Goal: Entertainment & Leisure: Browse casually

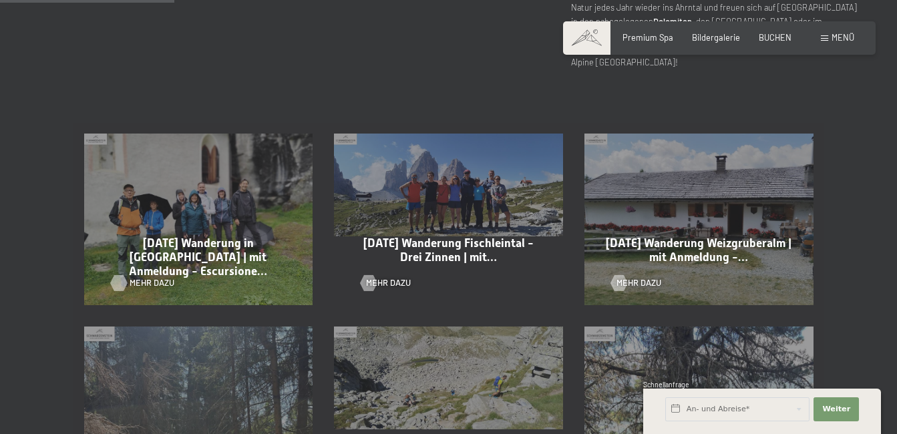
click at [142, 280] on span "Mehr dazu" at bounding box center [152, 283] width 45 height 12
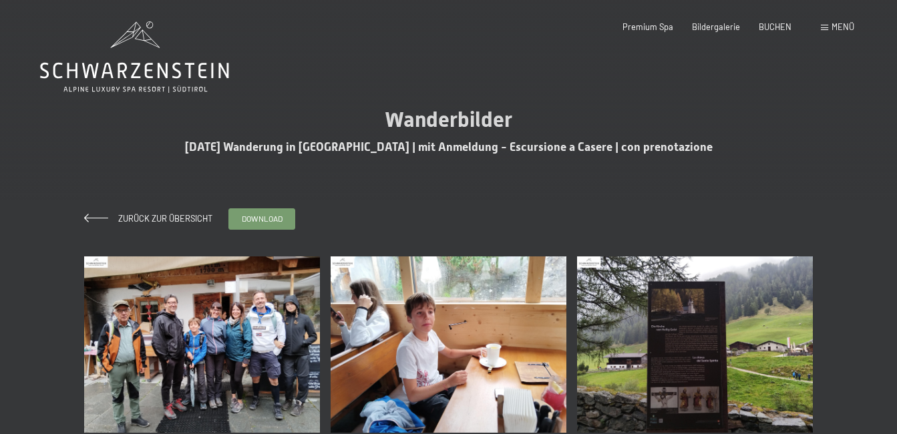
click at [218, 363] on img at bounding box center [202, 344] width 236 height 177
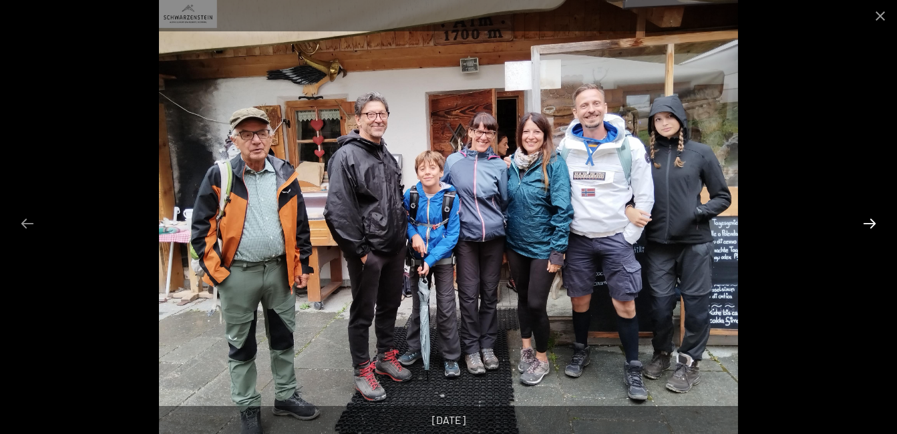
click at [865, 219] on button "Next slide" at bounding box center [869, 223] width 28 height 26
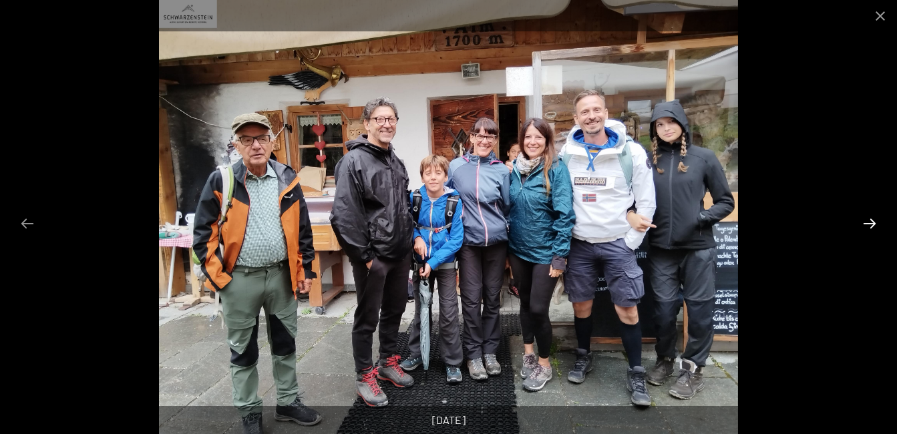
click at [865, 219] on button "Next slide" at bounding box center [869, 223] width 28 height 26
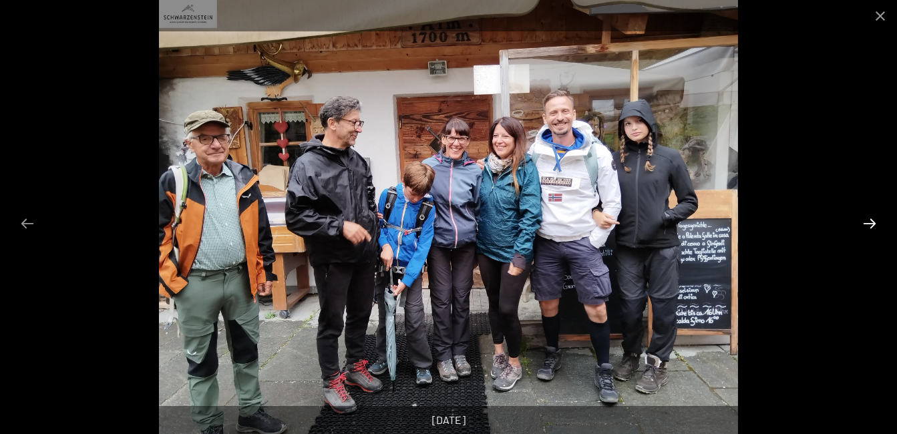
click at [866, 219] on button "Next slide" at bounding box center [869, 223] width 28 height 26
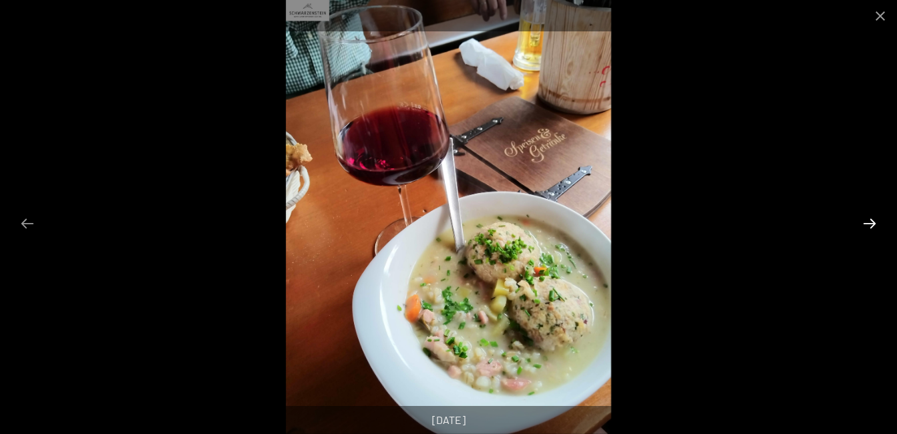
click at [866, 219] on button "Next slide" at bounding box center [869, 223] width 28 height 26
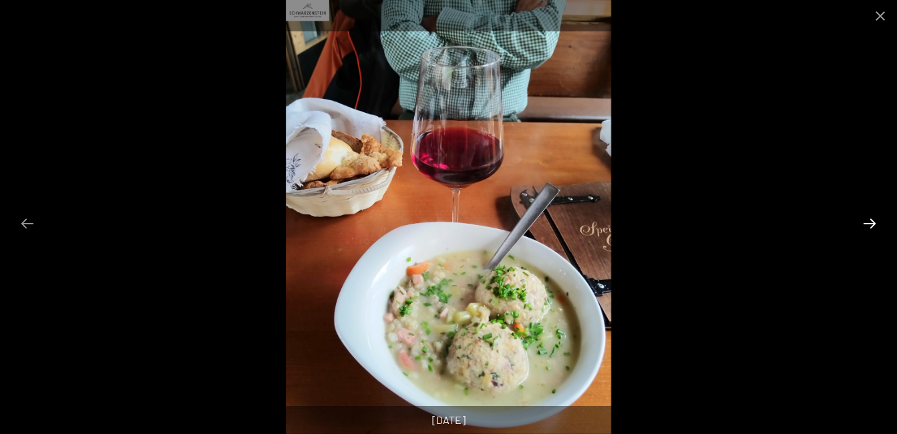
click at [867, 219] on button "Next slide" at bounding box center [869, 223] width 28 height 26
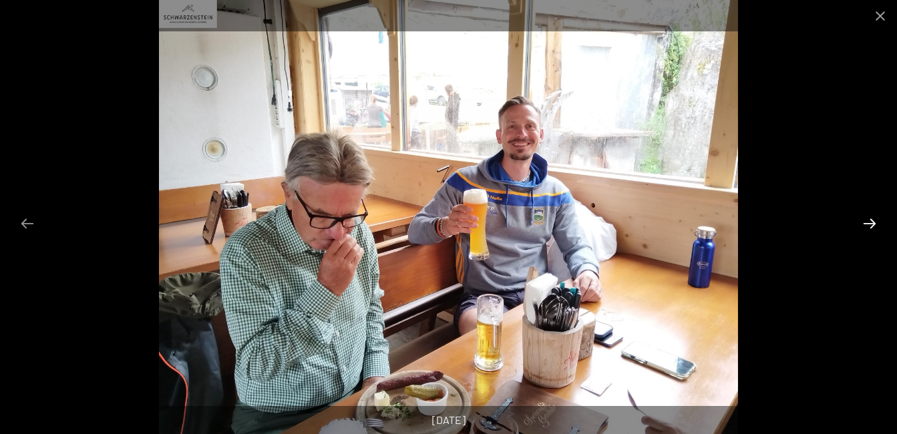
click at [867, 219] on button "Next slide" at bounding box center [869, 223] width 28 height 26
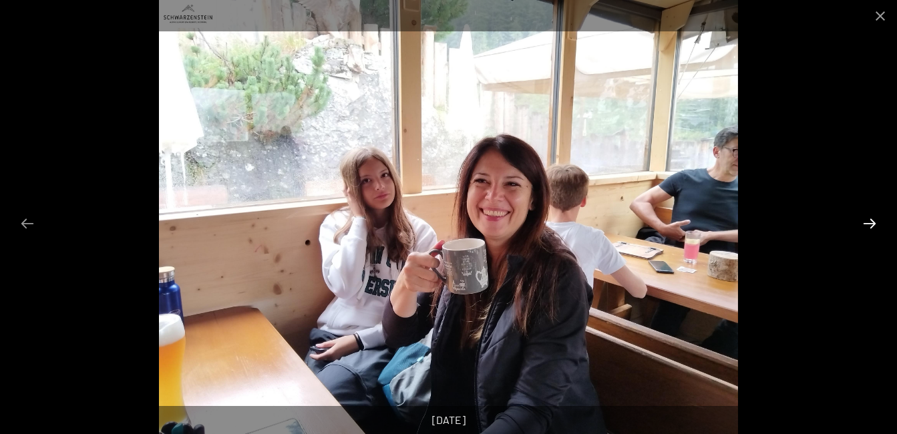
click at [867, 219] on button "Next slide" at bounding box center [869, 223] width 28 height 26
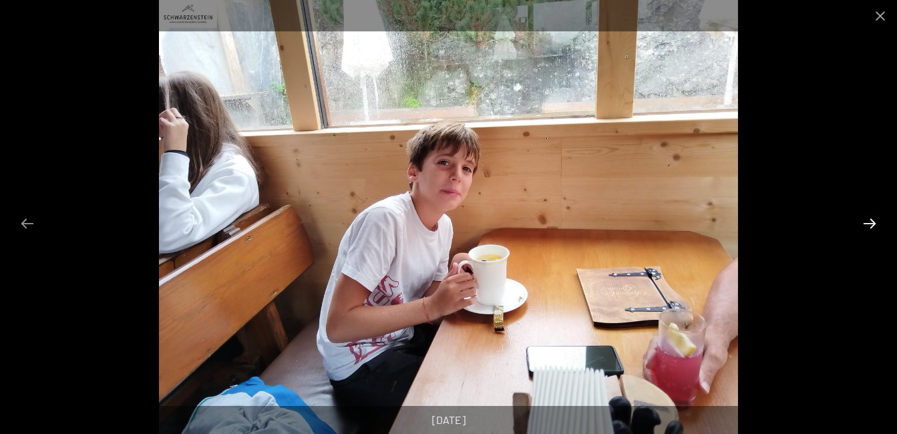
click at [867, 219] on button "Next slide" at bounding box center [869, 223] width 28 height 26
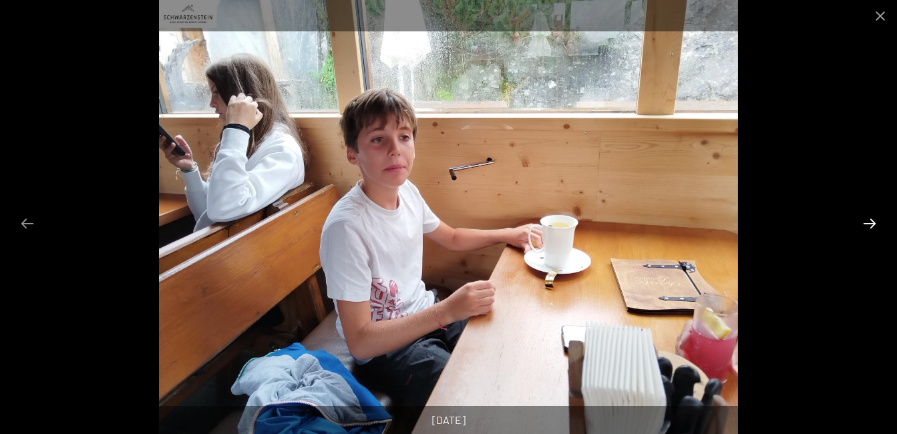
click at [867, 219] on button "Next slide" at bounding box center [869, 223] width 28 height 26
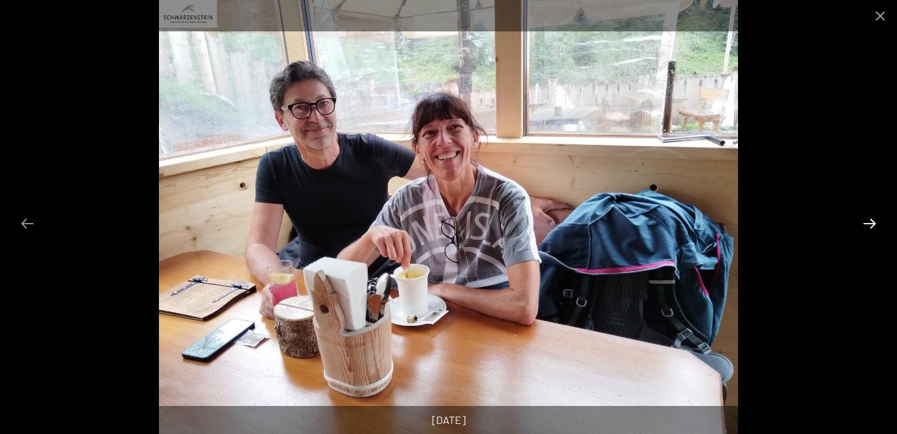
click at [867, 219] on button "Next slide" at bounding box center [869, 223] width 28 height 26
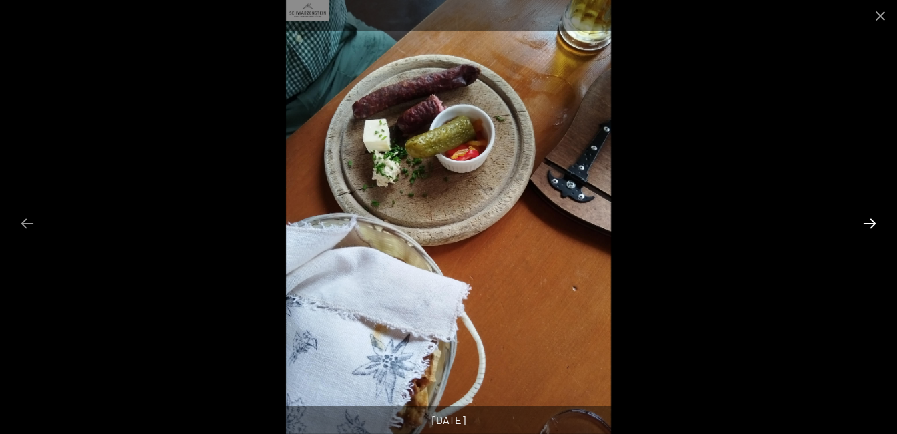
click at [867, 219] on button "Next slide" at bounding box center [869, 223] width 28 height 26
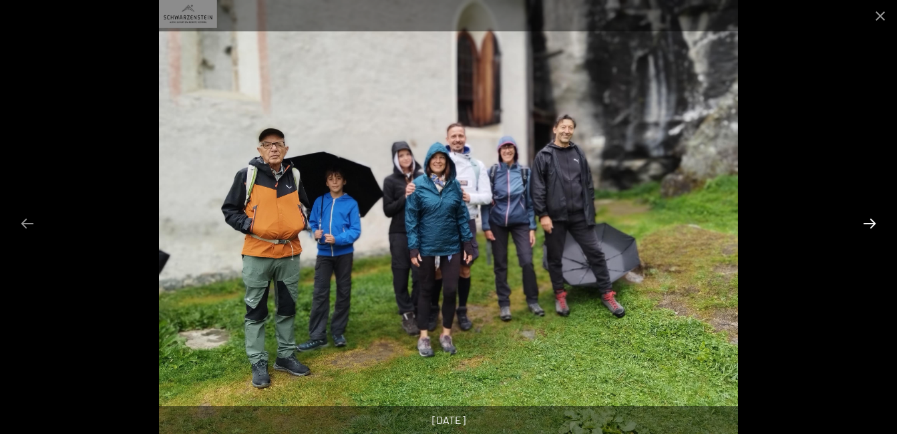
click at [867, 219] on button "Next slide" at bounding box center [869, 223] width 28 height 26
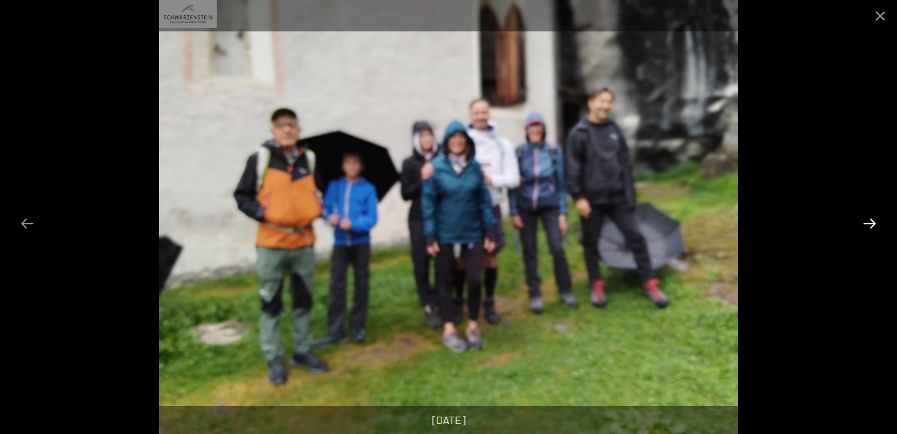
click at [867, 219] on button "Next slide" at bounding box center [869, 223] width 28 height 26
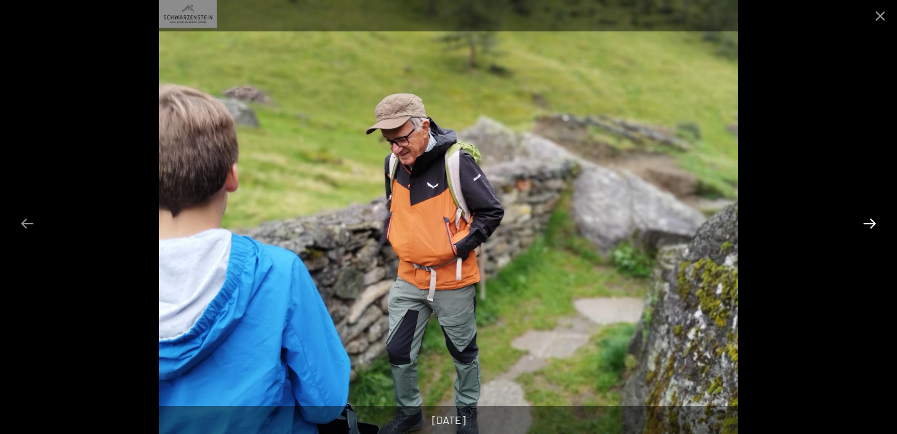
click at [867, 219] on button "Next slide" at bounding box center [869, 223] width 28 height 26
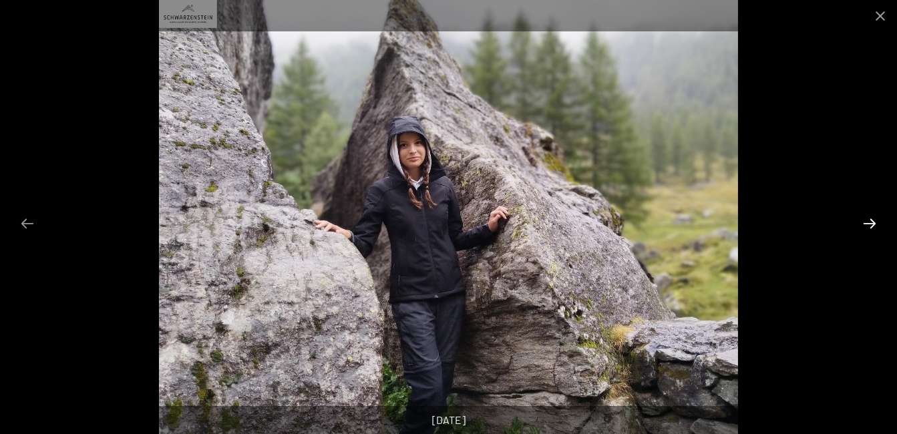
click at [867, 219] on button "Next slide" at bounding box center [869, 223] width 28 height 26
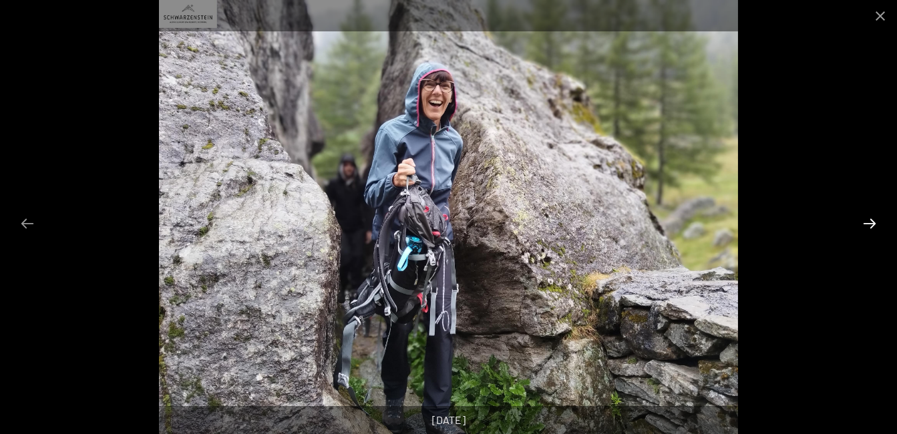
click at [867, 219] on button "Next slide" at bounding box center [869, 223] width 28 height 26
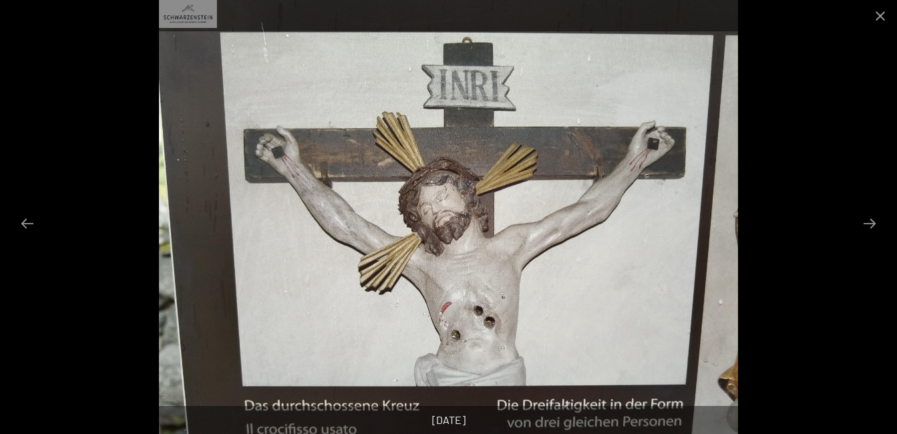
scroll to position [401, 0]
click at [871, 225] on button "Next slide" at bounding box center [869, 223] width 28 height 26
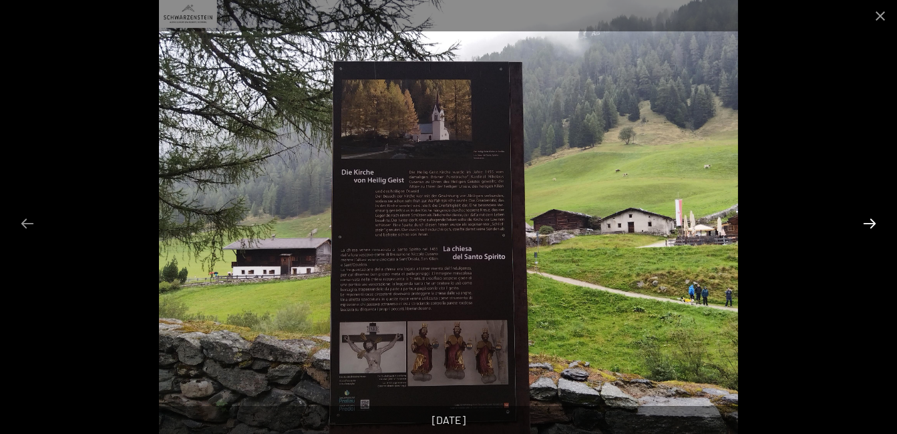
click at [871, 225] on button "Next slide" at bounding box center [869, 223] width 28 height 26
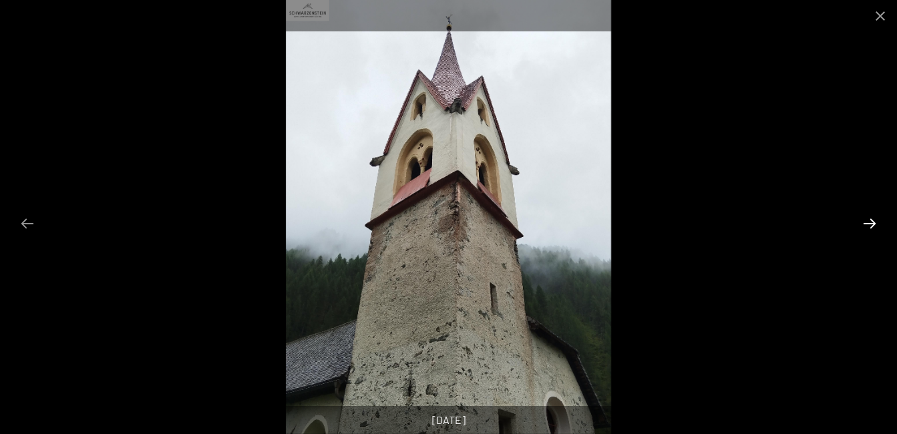
click at [871, 225] on button "Next slide" at bounding box center [869, 223] width 28 height 26
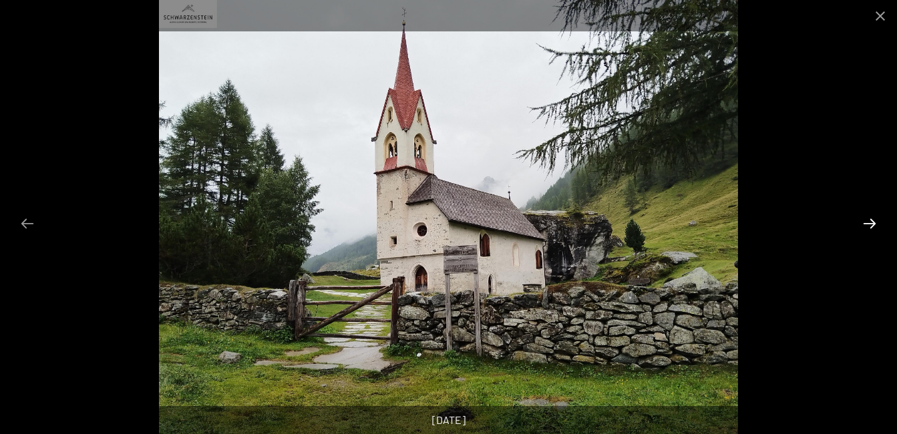
click at [871, 225] on button "Next slide" at bounding box center [869, 223] width 28 height 26
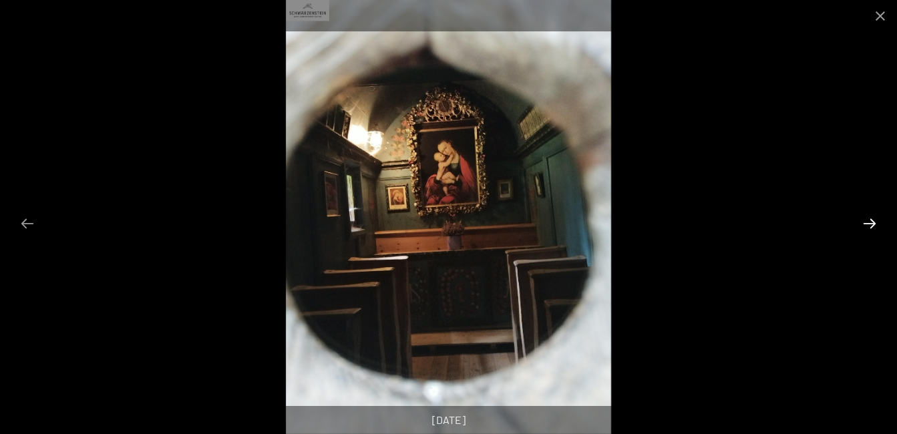
click at [871, 225] on button "Next slide" at bounding box center [869, 223] width 28 height 26
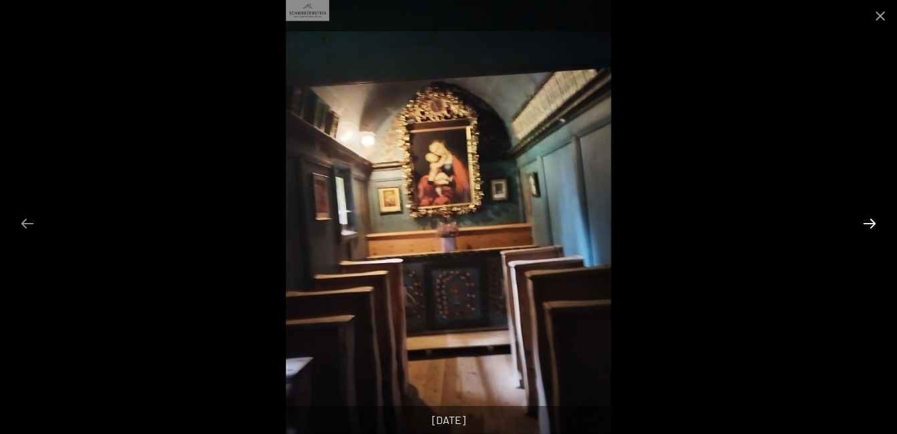
click at [871, 225] on button "Next slide" at bounding box center [869, 223] width 28 height 26
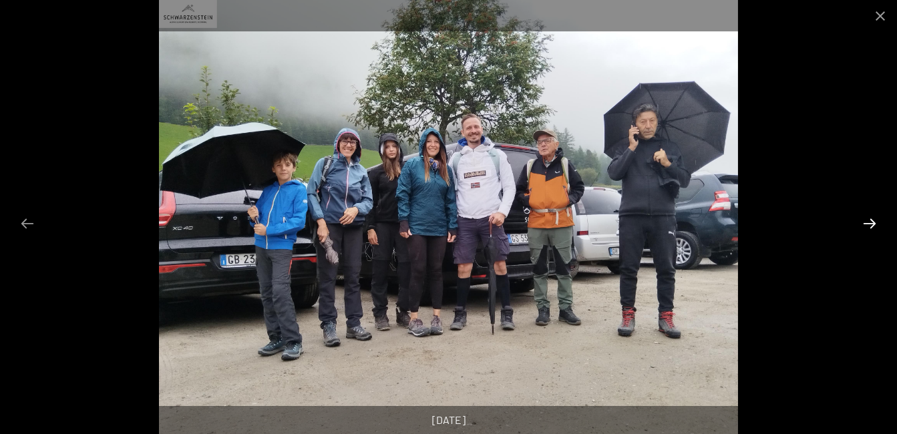
click at [871, 225] on button "Next slide" at bounding box center [869, 223] width 28 height 26
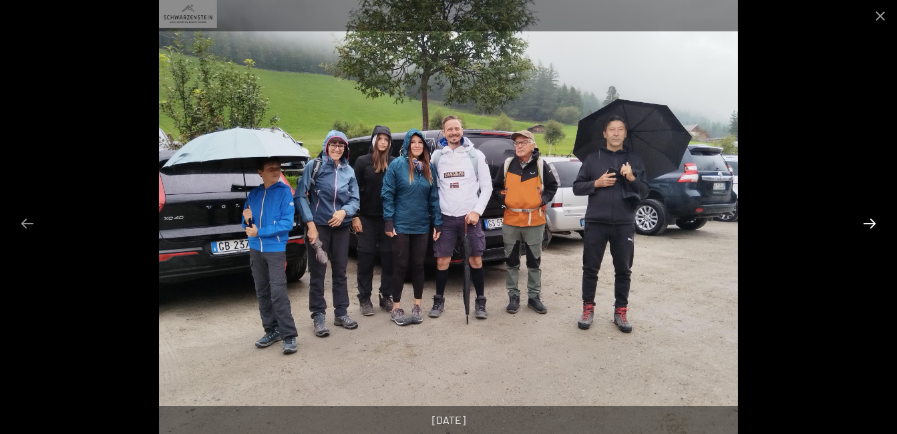
click at [871, 225] on button "Next slide" at bounding box center [869, 223] width 28 height 26
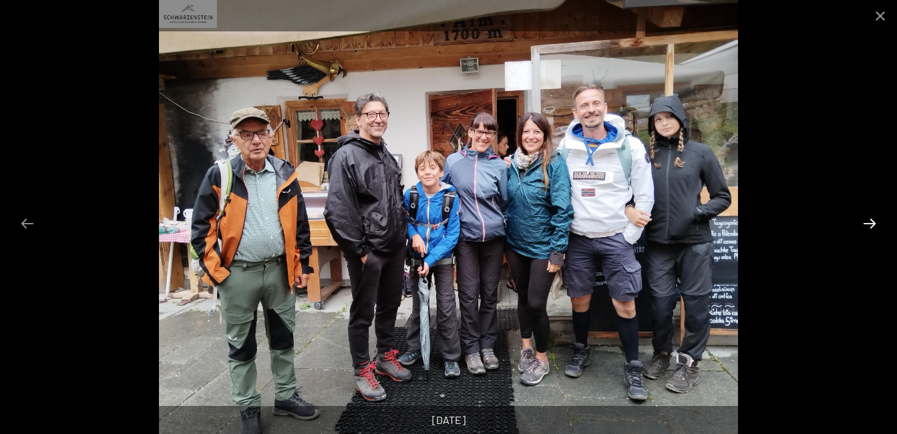
click at [871, 225] on button "Next slide" at bounding box center [869, 223] width 28 height 26
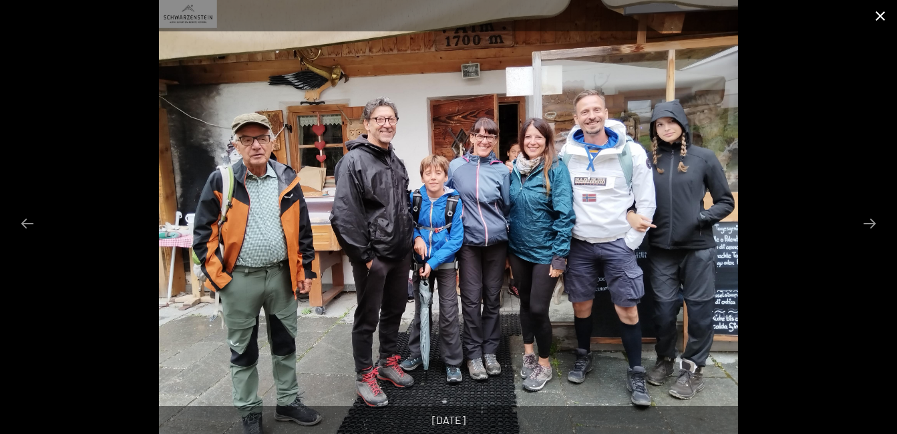
click at [878, 13] on button "Close gallery" at bounding box center [879, 15] width 33 height 31
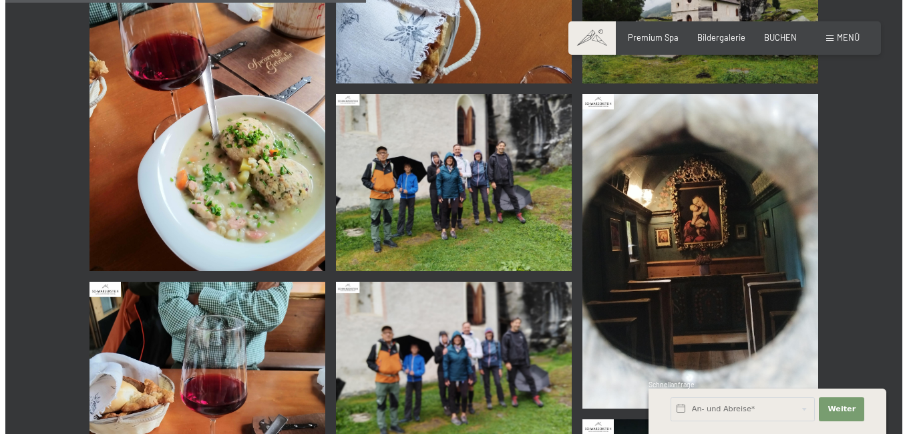
scroll to position [1001, 0]
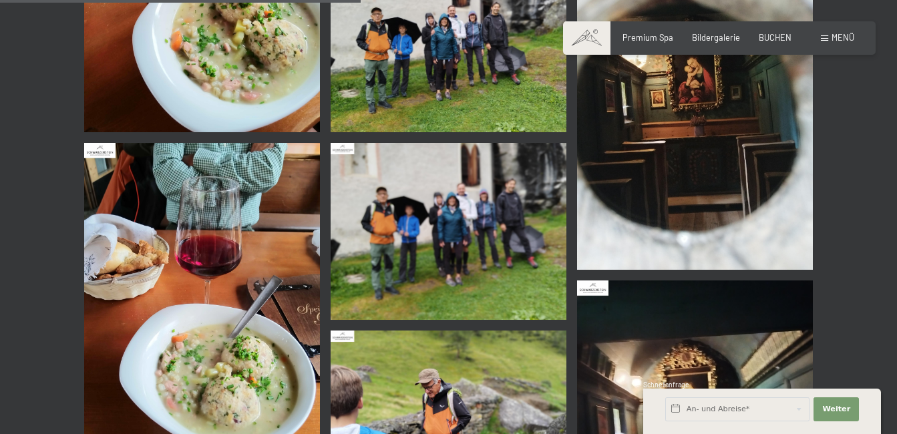
click at [847, 36] on span "Menü" at bounding box center [842, 37] width 23 height 11
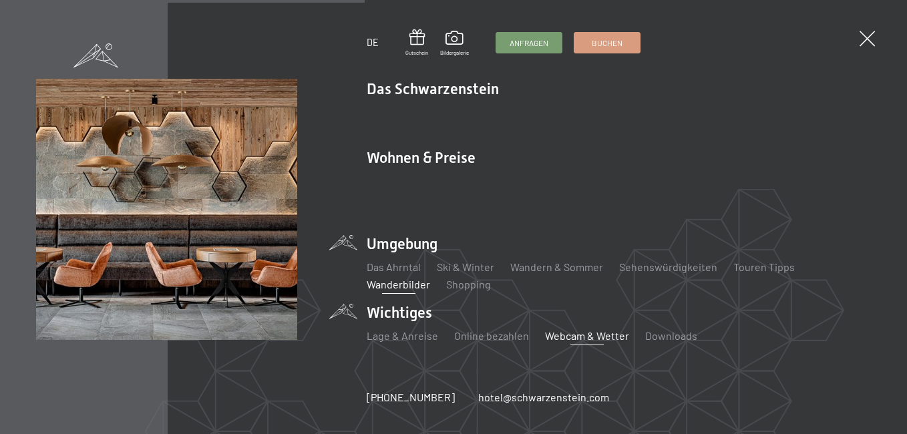
click at [570, 329] on link "Webcam & Wetter" at bounding box center [587, 335] width 84 height 13
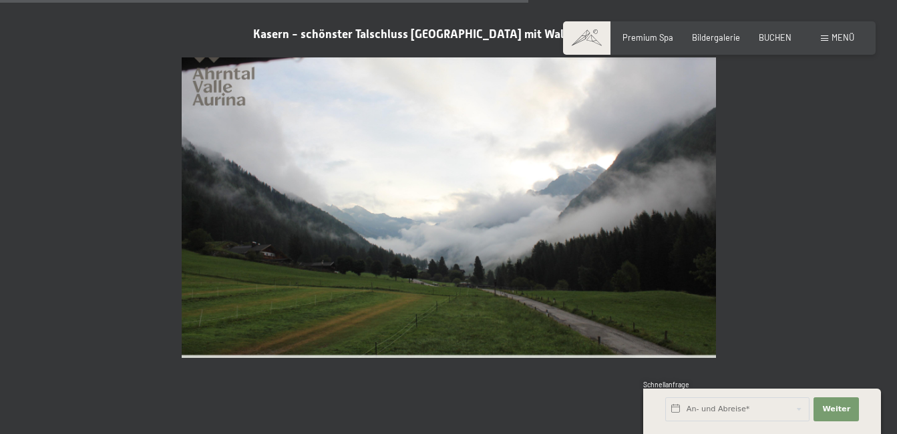
scroll to position [2203, 0]
